Goal: Task Accomplishment & Management: Use online tool/utility

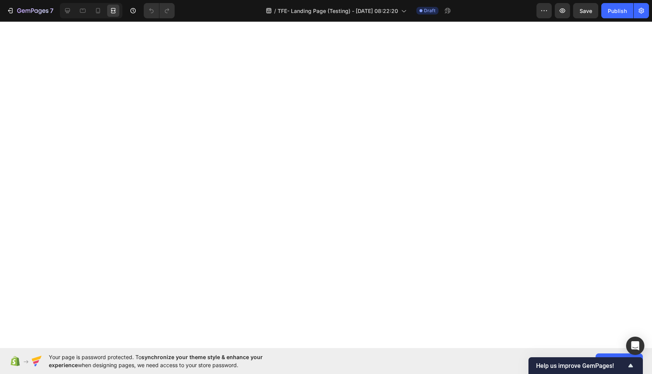
select select "35 to 36"
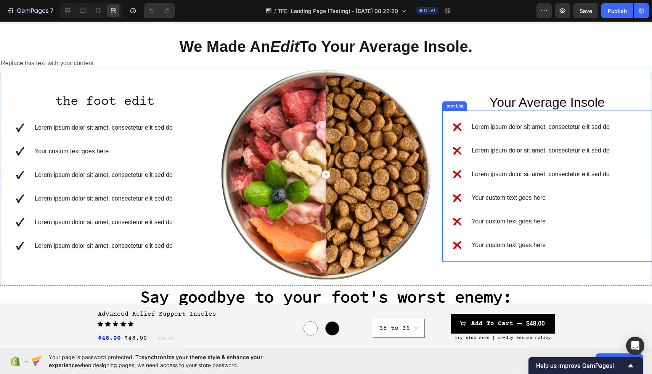
scroll to position [518, 0]
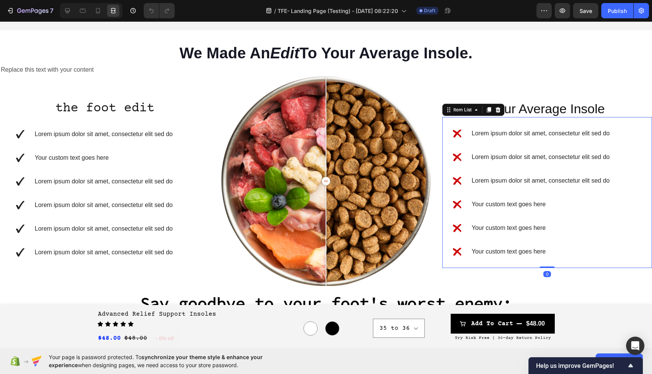
click at [594, 133] on p "Lorem ipsum dolor sit amet, consectetur elit sed do" at bounding box center [541, 133] width 138 height 9
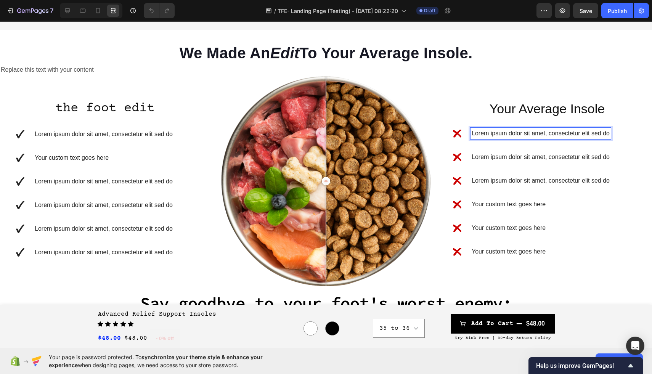
click at [610, 135] on div "Lorem ipsum dolor sit amet, consectetur elit sed do" at bounding box center [540, 133] width 140 height 11
drag, startPoint x: 610, startPoint y: 134, endPoint x: 482, endPoint y: 132, distance: 127.7
click at [482, 132] on div "Lorem ipsum dolor sit amet, consectetur elit sed do" at bounding box center [540, 133] width 140 height 11
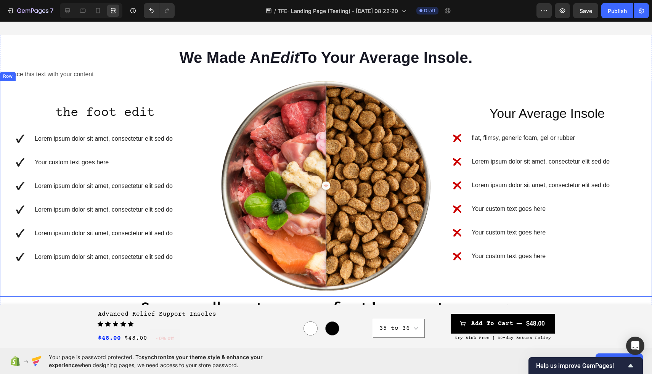
click at [480, 88] on div "Your Average Insole Heading Row flat, flimsy, generic foam, gel or rubber Lorem…" at bounding box center [547, 189] width 210 height 216
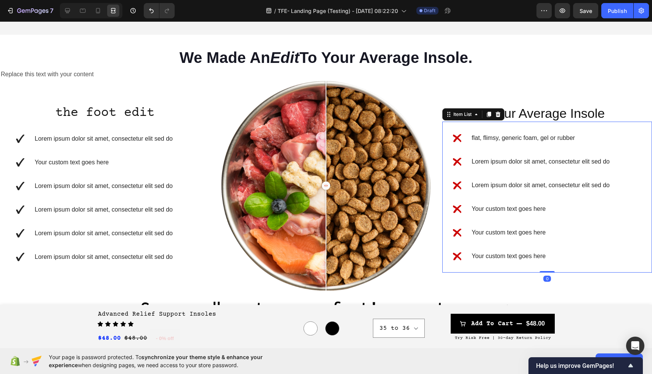
click at [504, 141] on p "flat, flimsy, generic foam, gel or rubber" at bounding box center [541, 137] width 138 height 9
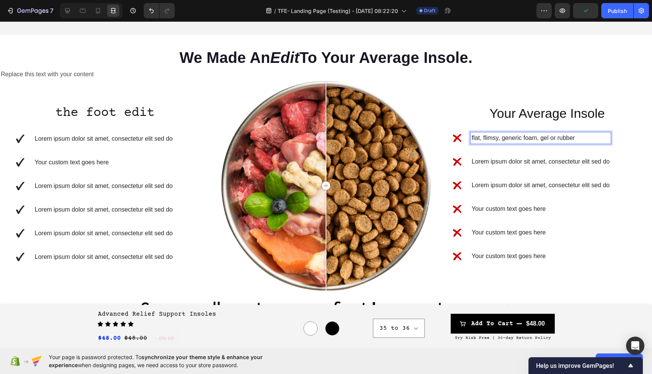
click at [540, 140] on p "flat, flimsy, generic foam, gel or rubber" at bounding box center [541, 137] width 138 height 9
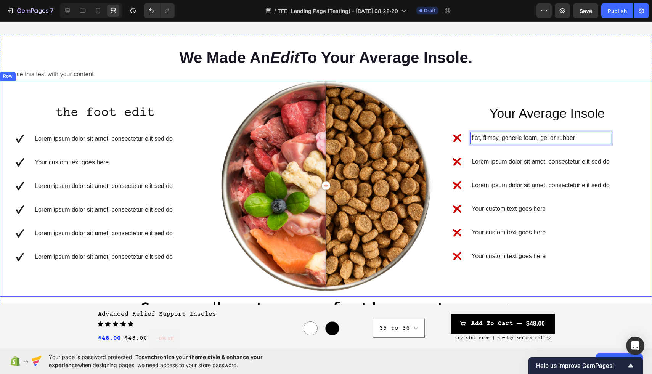
click at [565, 88] on div "Your Average Insole Heading Row flat, flimsy, generic foam, gel or rubber Lorem…" at bounding box center [547, 189] width 210 height 216
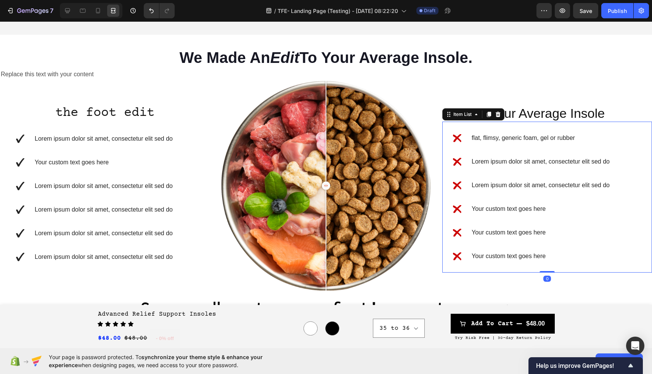
click at [569, 135] on p "flat, flimsy, generic foam, gel or rubber" at bounding box center [541, 137] width 138 height 9
click at [63, 13] on div at bounding box center [67, 11] width 12 height 12
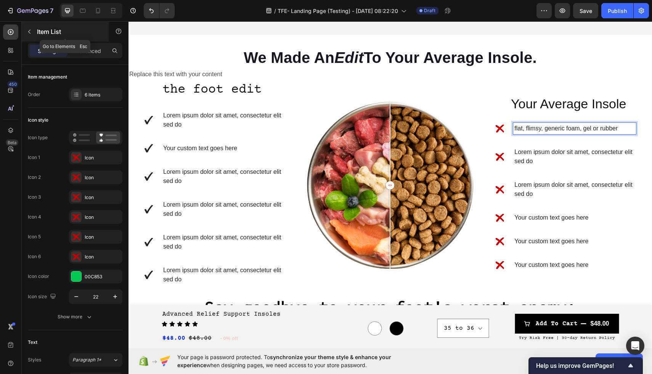
click at [28, 29] on icon "button" at bounding box center [29, 32] width 6 height 6
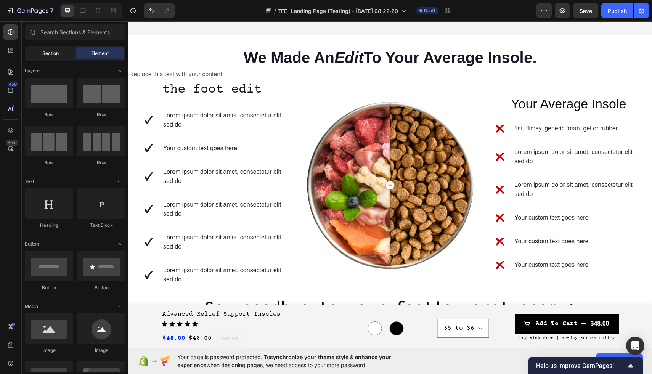
click at [53, 55] on span "Section" at bounding box center [50, 53] width 16 height 7
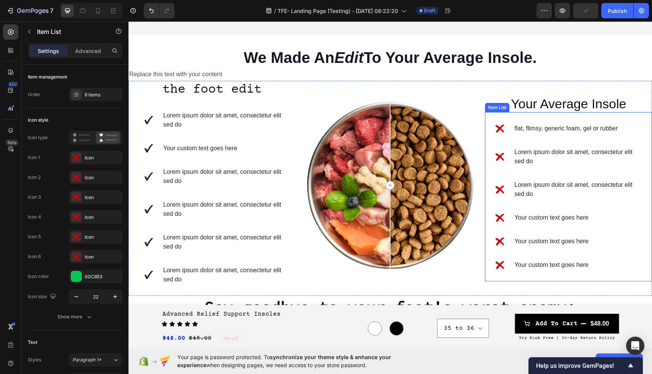
click at [569, 130] on p "flat, flimsy, generic foam, gel or rubber" at bounding box center [574, 128] width 120 height 9
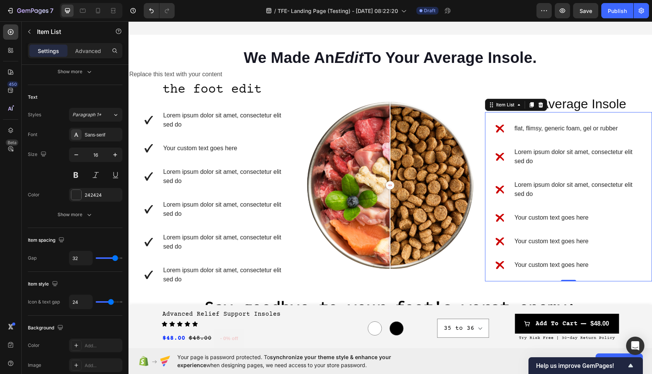
scroll to position [123, 0]
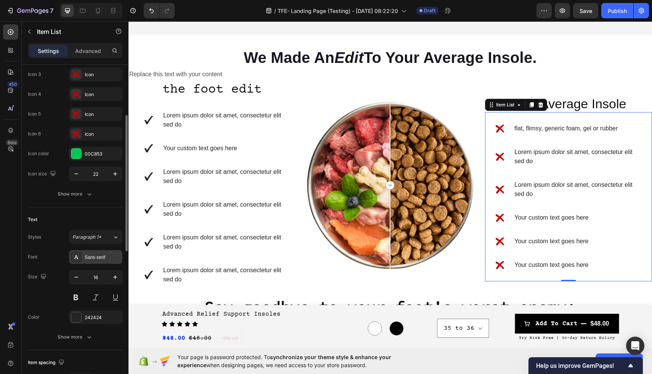
click at [91, 260] on div "Sans-serif" at bounding box center [103, 257] width 36 height 7
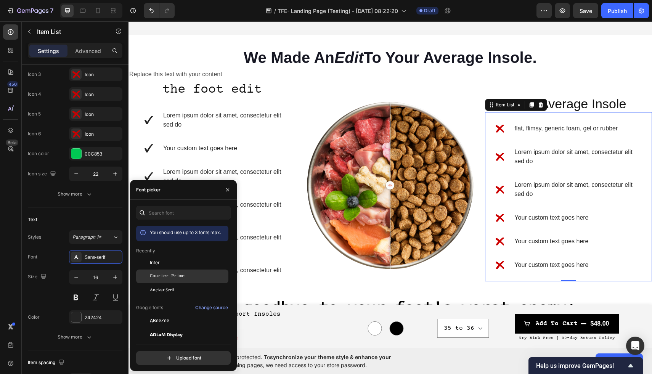
click at [161, 282] on div "Courier Prime" at bounding box center [182, 276] width 92 height 14
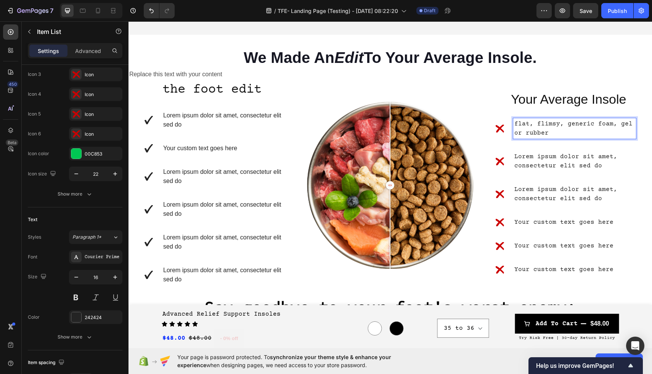
click at [600, 125] on p "flat, flimsy, generic foam, gel or rubber" at bounding box center [574, 128] width 120 height 18
click at [612, 126] on p "flat, flimsy, generic foam, gel or rubber" at bounding box center [574, 128] width 120 height 18
click at [564, 124] on p "flat, flimsy, generic foam, gel or rubber" at bounding box center [574, 128] width 120 height 18
click at [559, 125] on p "flat, flimsy and generic foam, gel or rubber" at bounding box center [574, 128] width 120 height 18
click at [536, 178] on div "flat, flimsy, and generic foam, gel or rubber Lorem ipsum dolor sit amet, conse…" at bounding box center [566, 196] width 140 height 157
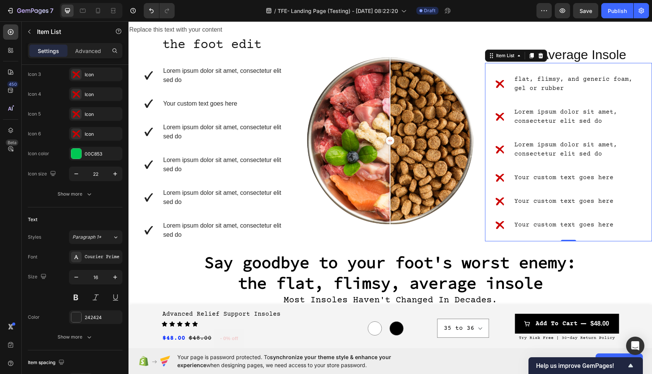
scroll to position [560, 0]
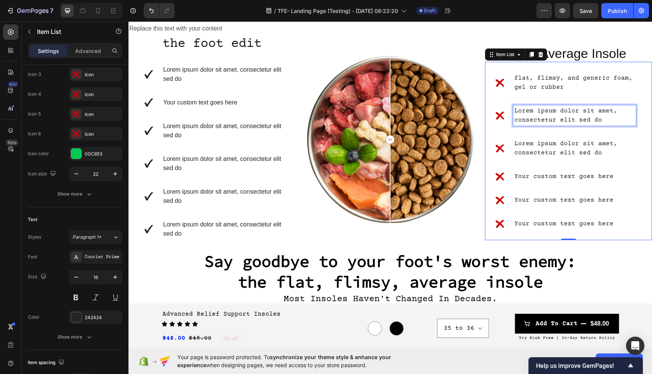
click at [576, 121] on p "Lorem ipsum dolor sit amet, consectetur elit sed do" at bounding box center [574, 115] width 120 height 18
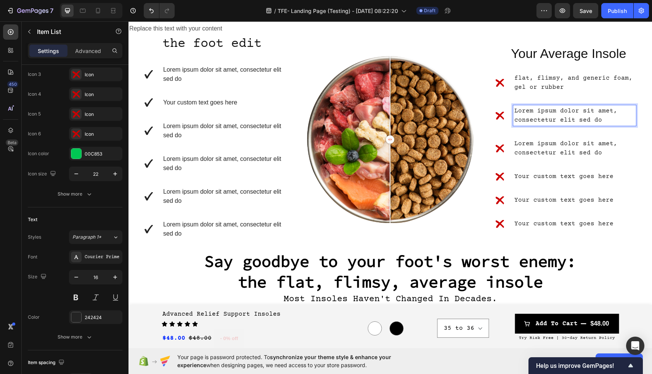
click at [592, 122] on p "Lorem ipsum dolor sit amet, consectetur elit sed do" at bounding box center [574, 115] width 120 height 18
drag, startPoint x: 603, startPoint y: 121, endPoint x: 513, endPoint y: 107, distance: 90.6
click at [513, 107] on div "Lorem ipsum dolor sit amet, consectetur elit sed do" at bounding box center [574, 115] width 123 height 21
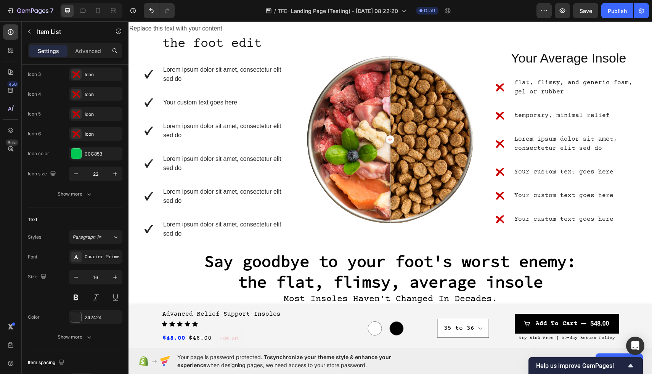
click at [554, 144] on p "Lorem ipsum dolor sit amet, consectetur elit sed do" at bounding box center [574, 144] width 120 height 18
click at [612, 148] on p "Lorem ipsum dolor sit amet, consectetur elit sed do" at bounding box center [574, 144] width 120 height 18
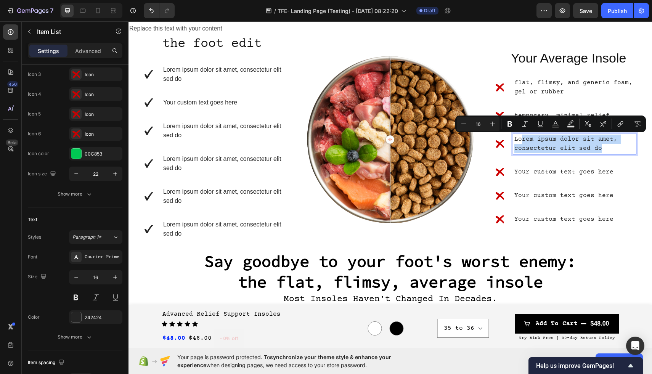
drag, startPoint x: 612, startPoint y: 148, endPoint x: 520, endPoint y: 138, distance: 93.2
click at [520, 138] on p "Lorem ipsum dolor sit amet, consectetur elit sed do" at bounding box center [574, 144] width 120 height 18
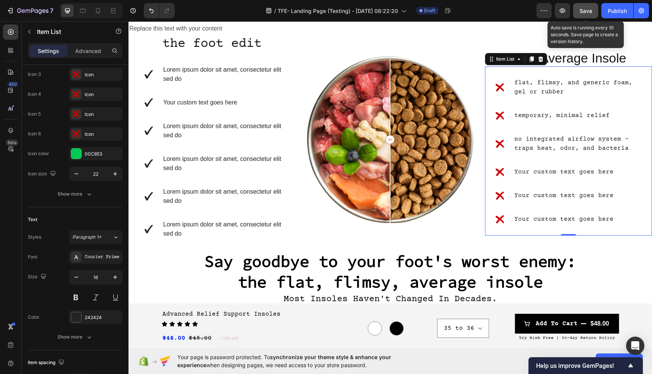
click at [587, 10] on span "Save" at bounding box center [585, 11] width 13 height 6
